Goal: Navigation & Orientation: Find specific page/section

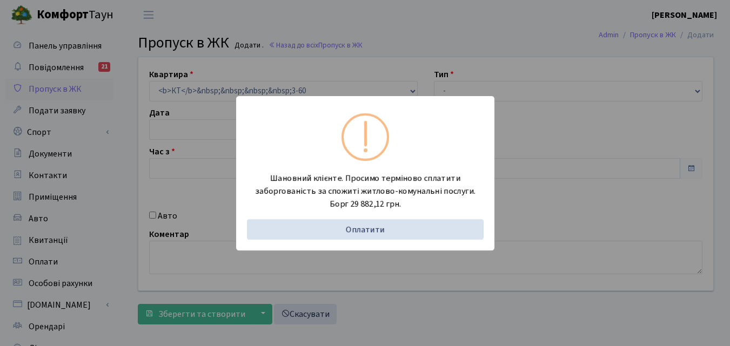
type input "17.09.2025"
type input "20:30"
type input "21:45"
click at [112, 144] on div "Шановний клієнте. Просимо терміново сплатити заборгованість за спожиті житлово-…" at bounding box center [365, 173] width 730 height 346
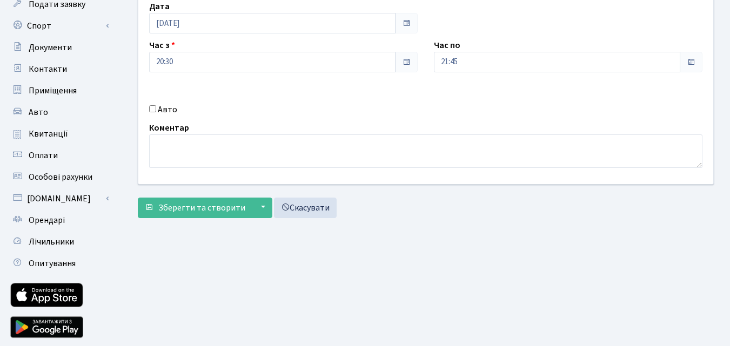
scroll to position [108, 0]
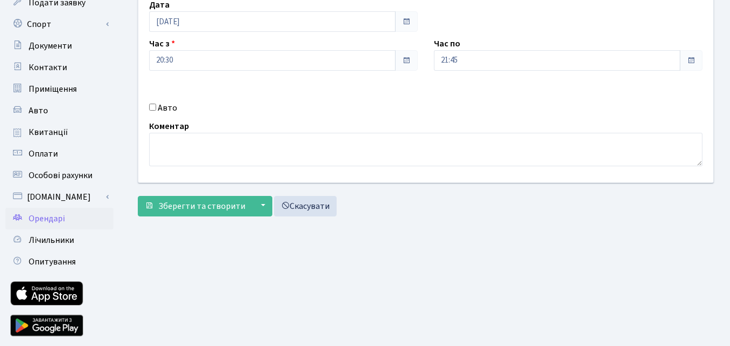
click at [67, 222] on link "Орендарі" at bounding box center [59, 219] width 108 height 22
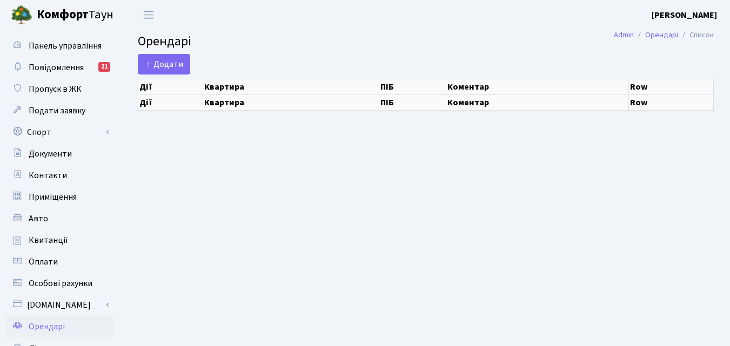
select select "25"
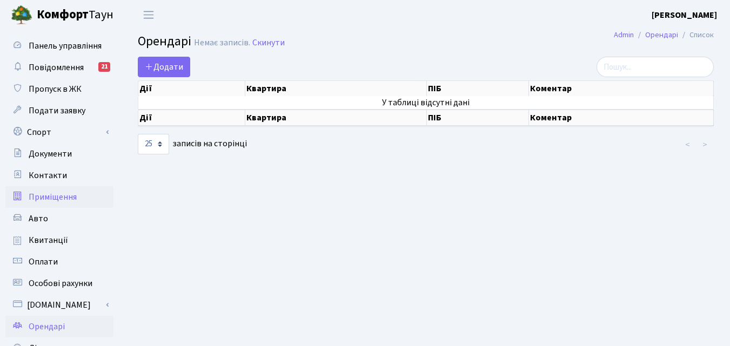
click at [57, 200] on span "Приміщення" at bounding box center [53, 197] width 48 height 12
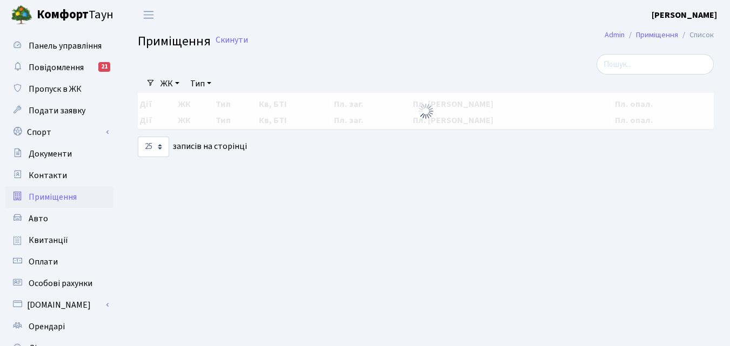
select select "25"
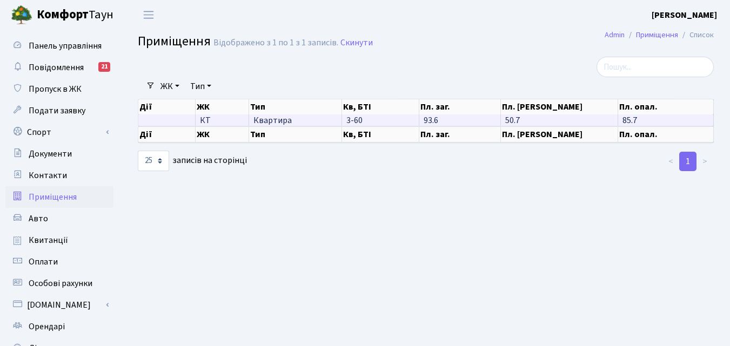
click at [355, 118] on span "3-60" at bounding box center [354, 121] width 16 height 12
click at [295, 117] on span "Квартира" at bounding box center [295, 120] width 84 height 9
click at [440, 124] on td "93.6" at bounding box center [460, 120] width 82 height 11
click at [540, 123] on td "50.7" at bounding box center [559, 120] width 117 height 11
click at [627, 119] on span "85.7" at bounding box center [629, 121] width 15 height 12
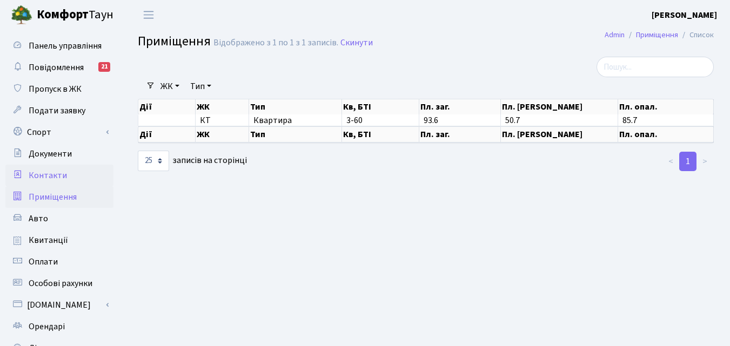
click at [29, 173] on span "Контакти" at bounding box center [48, 176] width 38 height 12
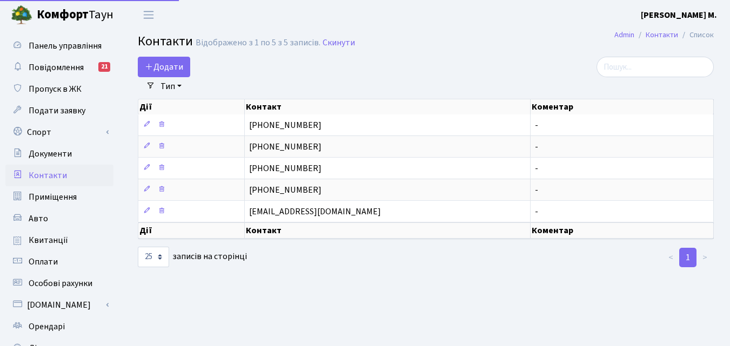
select select "25"
click at [53, 157] on span "Документи" at bounding box center [50, 154] width 43 height 12
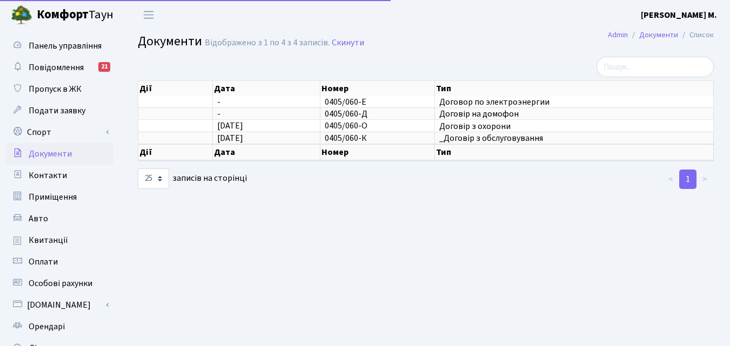
select select "25"
click at [32, 131] on link "Спорт" at bounding box center [59, 133] width 108 height 22
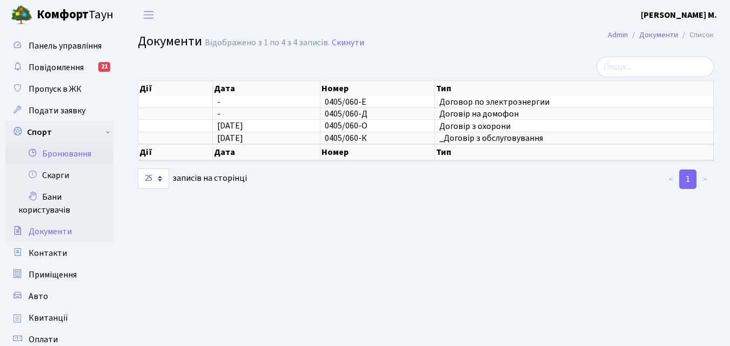
click at [63, 153] on link "Бронювання" at bounding box center [59, 154] width 108 height 22
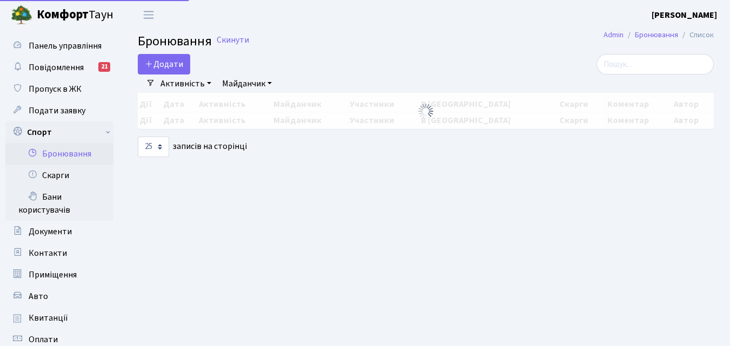
select select "25"
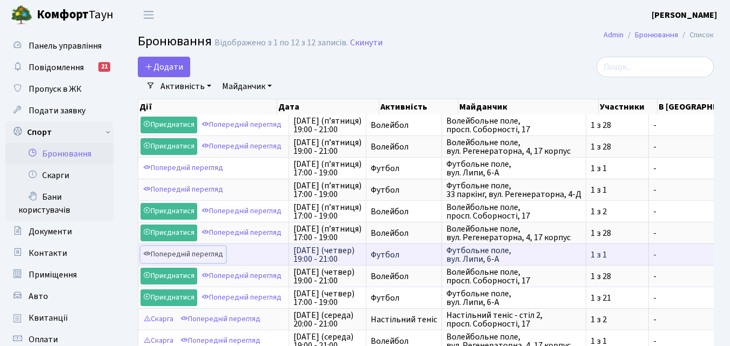
click at [199, 256] on link "Попередній перегляд" at bounding box center [182, 254] width 85 height 17
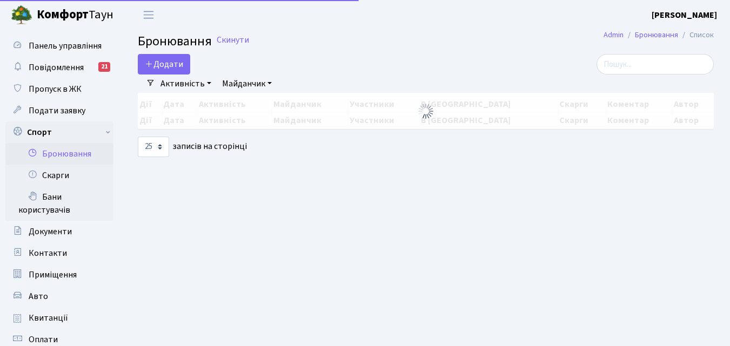
select select "25"
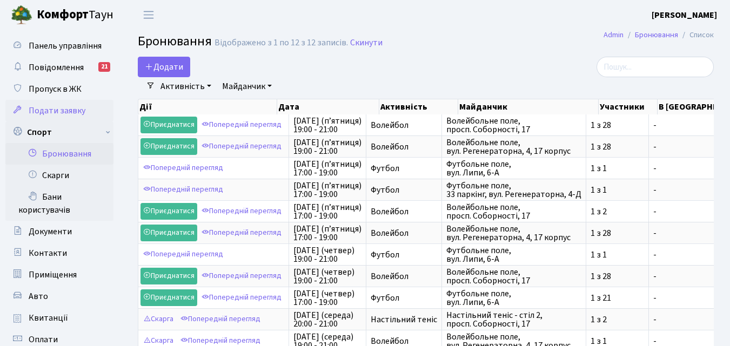
click at [45, 113] on span "Подати заявку" at bounding box center [57, 111] width 57 height 12
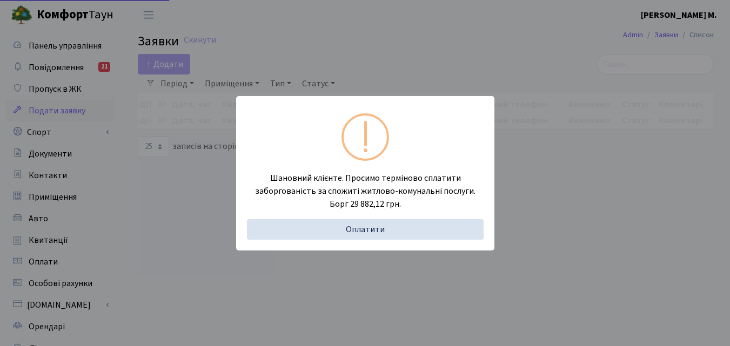
select select "25"
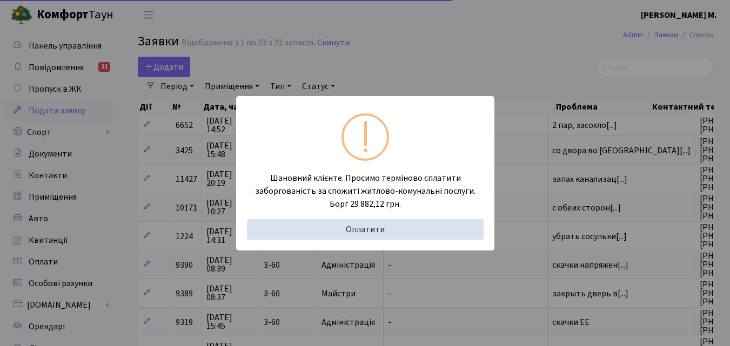
click at [120, 201] on div "Шановний клієнте. Просимо терміново сплатити заборгованість за спожиті житлово-…" at bounding box center [365, 173] width 730 height 346
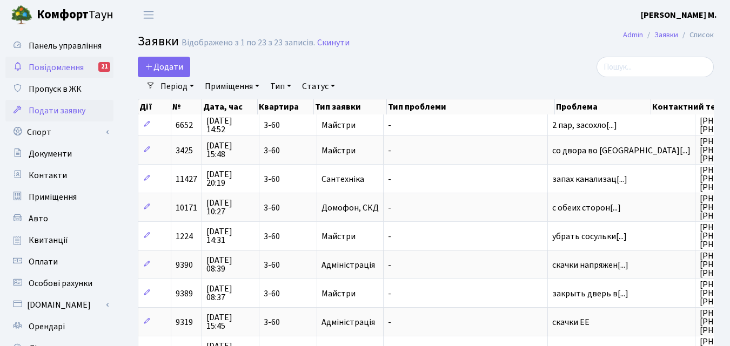
click at [94, 64] on link "Повідомлення 21" at bounding box center [59, 68] width 108 height 22
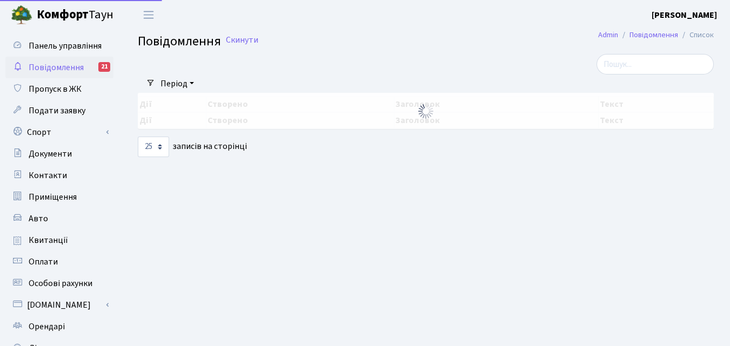
select select "25"
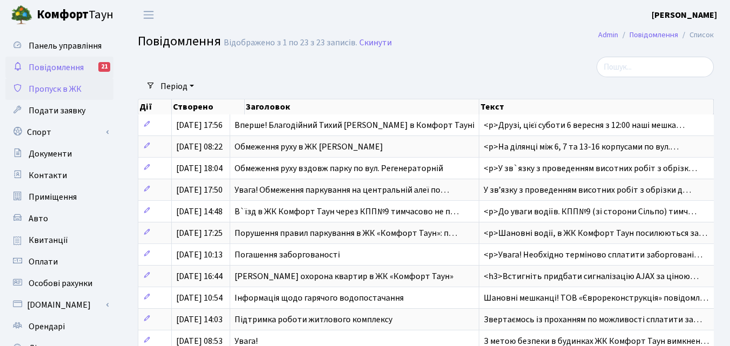
click at [64, 92] on span "Пропуск в ЖК" at bounding box center [55, 89] width 53 height 12
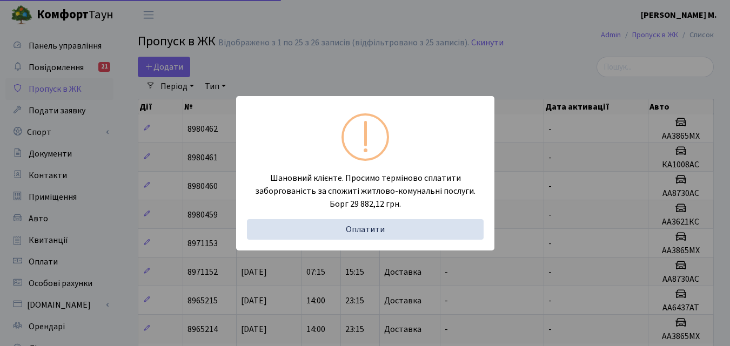
select select "25"
click at [114, 159] on div "Шановний клієнте. Просимо терміново сплатити заборгованість за спожиті житлово-…" at bounding box center [365, 173] width 730 height 346
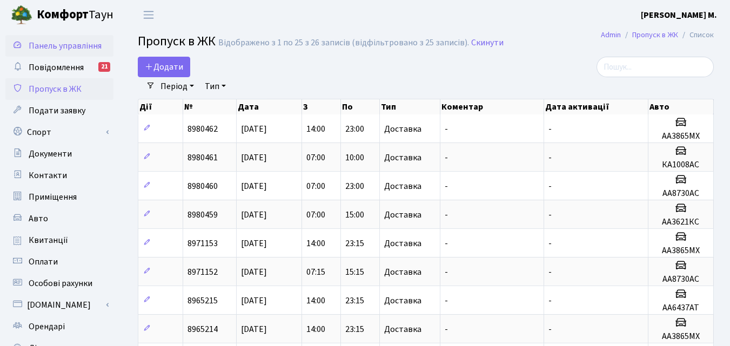
click at [50, 47] on span "Панель управління" at bounding box center [65, 46] width 73 height 12
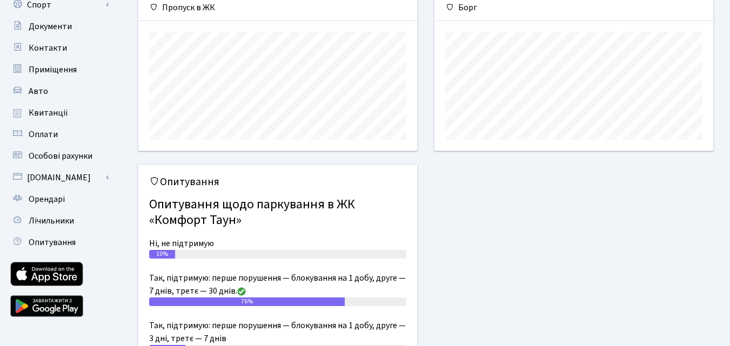
scroll to position [110, 0]
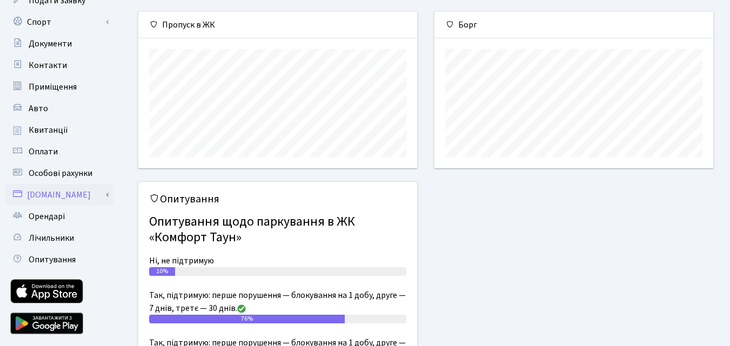
click at [35, 199] on link "[DOMAIN_NAME]" at bounding box center [59, 195] width 108 height 22
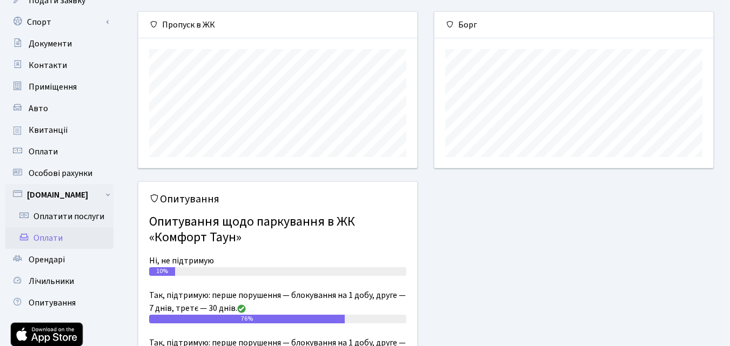
click at [50, 233] on link "Оплати" at bounding box center [59, 238] width 108 height 22
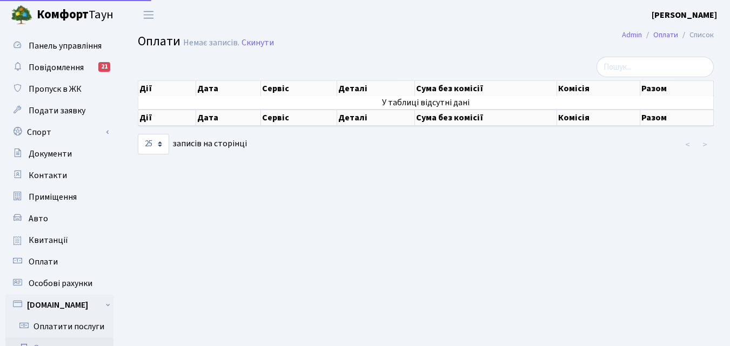
select select "25"
click at [50, 225] on link "Авто" at bounding box center [59, 219] width 108 height 22
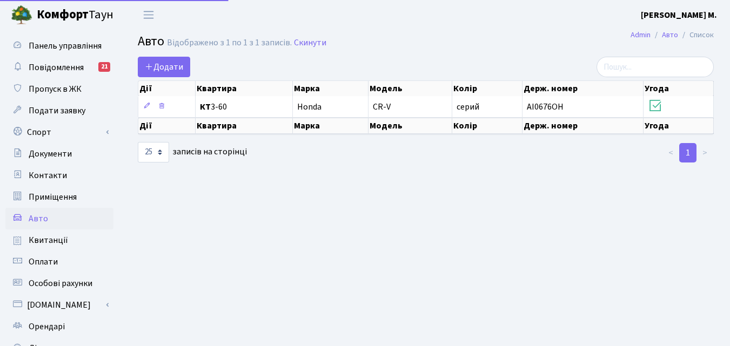
select select "25"
click at [44, 64] on span "Повідомлення" at bounding box center [56, 68] width 55 height 12
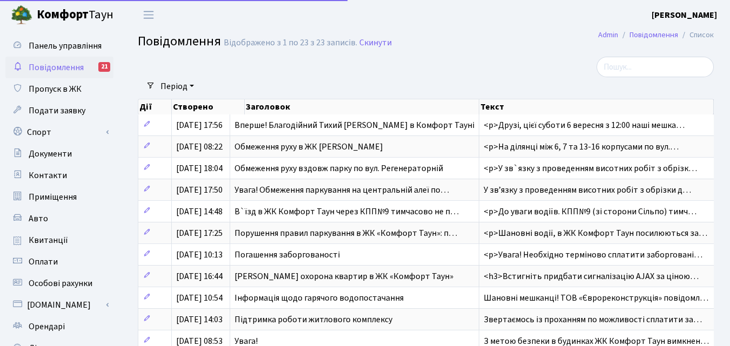
select select "25"
click at [49, 92] on span "Пропуск в ЖК" at bounding box center [55, 89] width 53 height 12
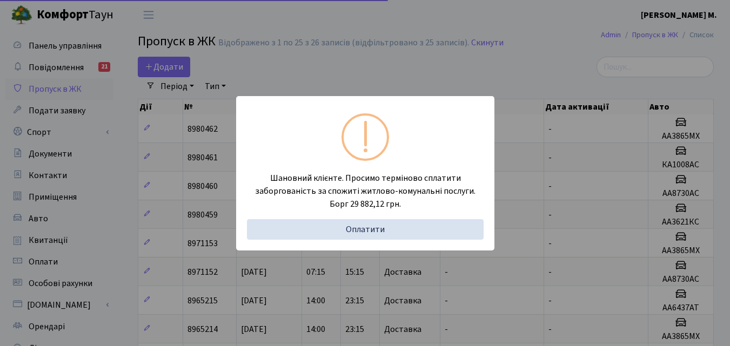
select select "25"
click at [122, 179] on div "Шановний клієнте. Просимо терміново сплатити заборгованість за спожиті житлово-…" at bounding box center [365, 173] width 730 height 346
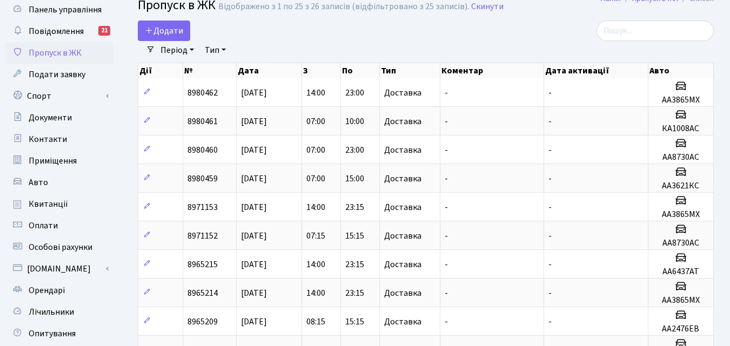
scroll to position [108, 0]
